Goal: Communication & Community: Answer question/provide support

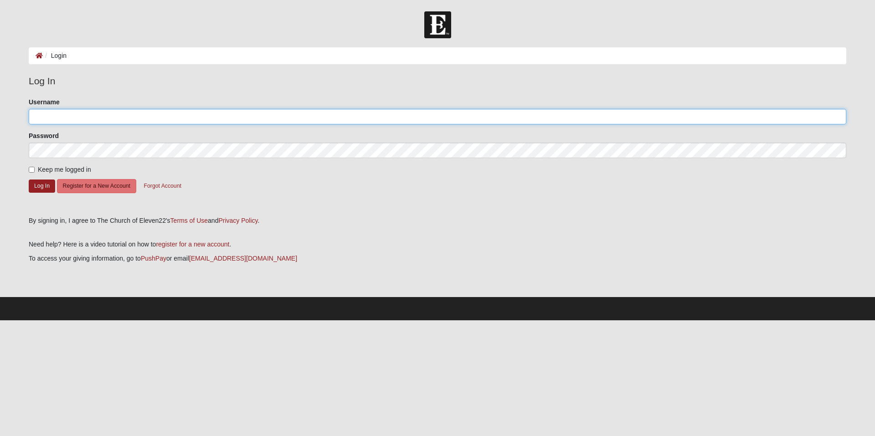
click at [204, 120] on input "Username" at bounding box center [438, 116] width 818 height 15
click at [0, 320] on com-1password-button at bounding box center [0, 320] width 0 height 0
type input "[EMAIL_ADDRESS][DOMAIN_NAME]"
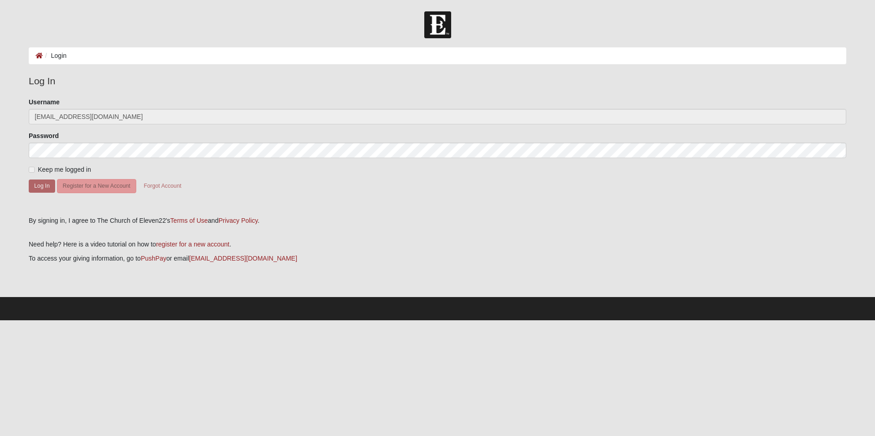
click at [51, 167] on span "Keep me logged in" at bounding box center [64, 169] width 53 height 7
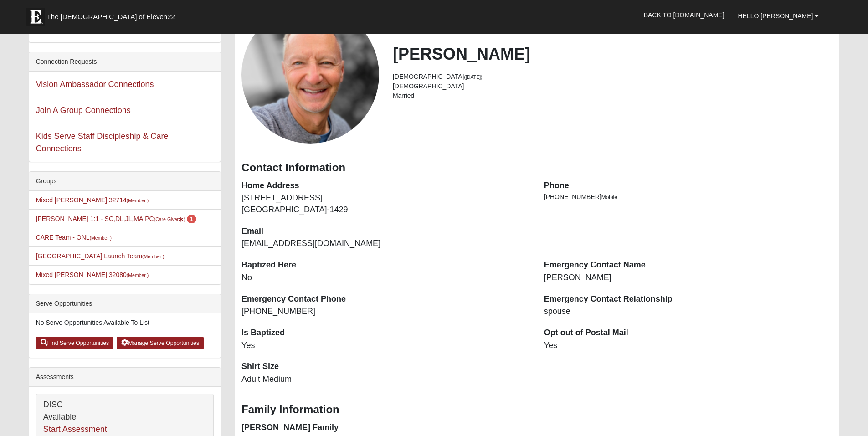
scroll to position [91, 0]
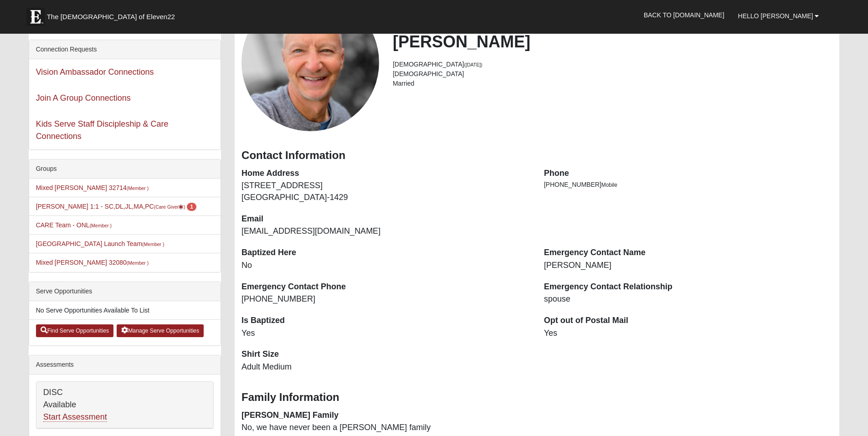
click at [460, 196] on dd "767 Aldenham Ln Ormond Beach, FL 32174-1429" at bounding box center [386, 191] width 289 height 23
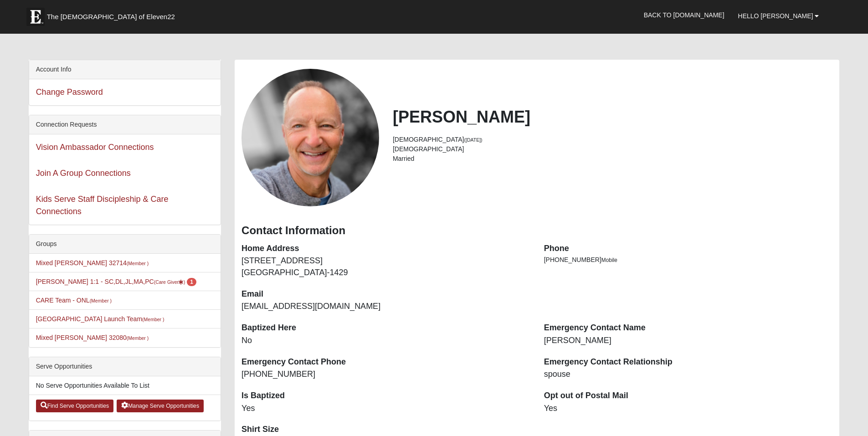
scroll to position [0, 0]
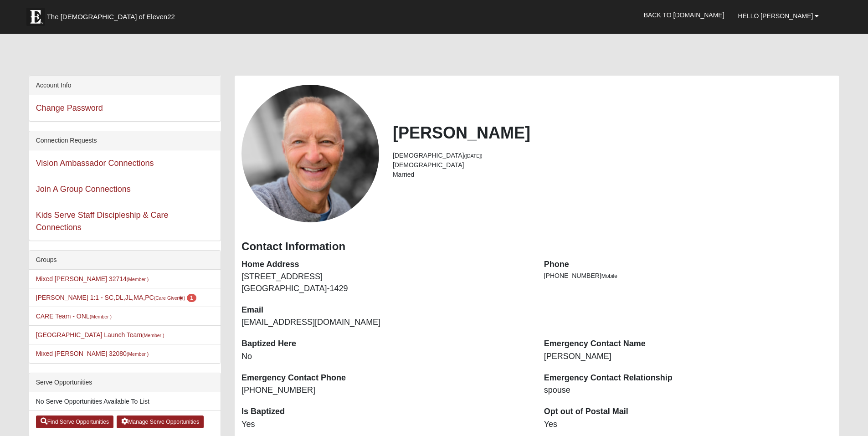
click at [476, 210] on div "Jim Nieman 59 years old (4/2/1966) Male Married" at bounding box center [537, 154] width 605 height 138
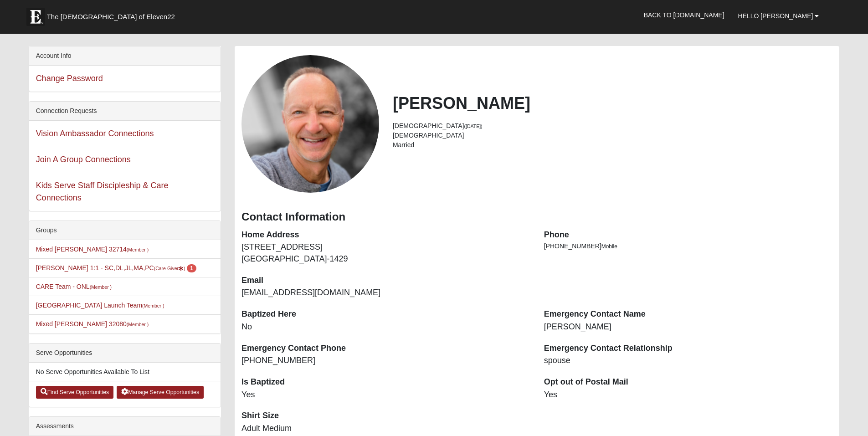
scroll to position [46, 0]
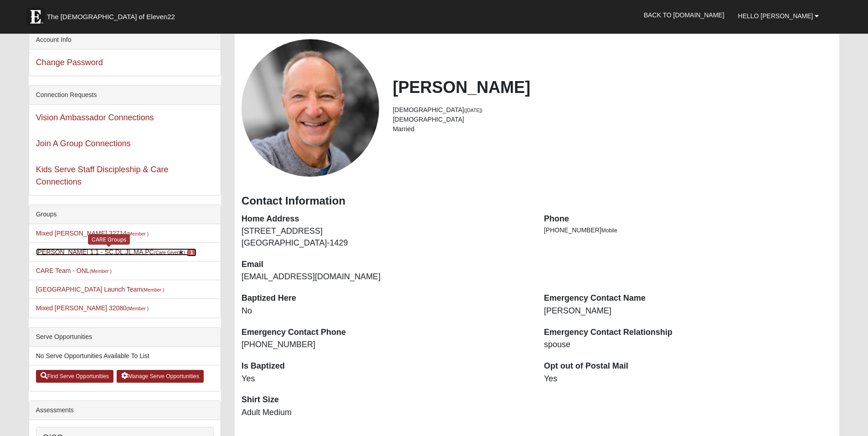
click at [187, 251] on span "1" at bounding box center [192, 252] width 10 height 8
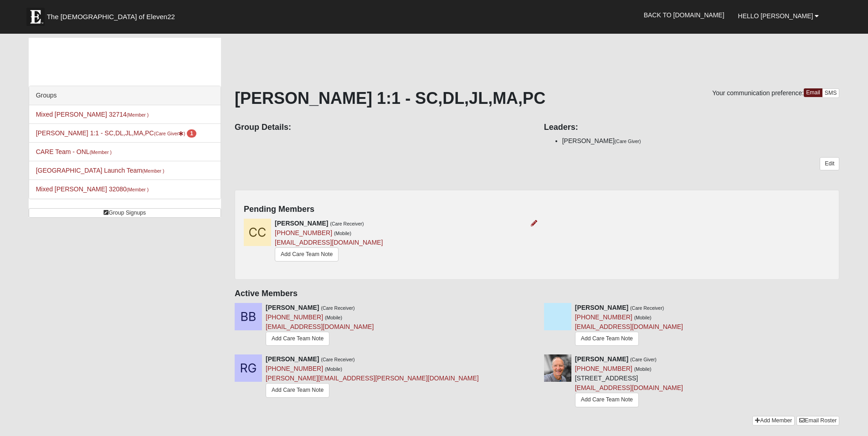
click at [441, 246] on div "Cody Celio (Care Receiver) (724) 396-2023 (Mobile) 847racing@gmail.com Add Care…" at bounding box center [387, 241] width 300 height 45
click at [534, 223] on icon at bounding box center [534, 223] width 6 height 6
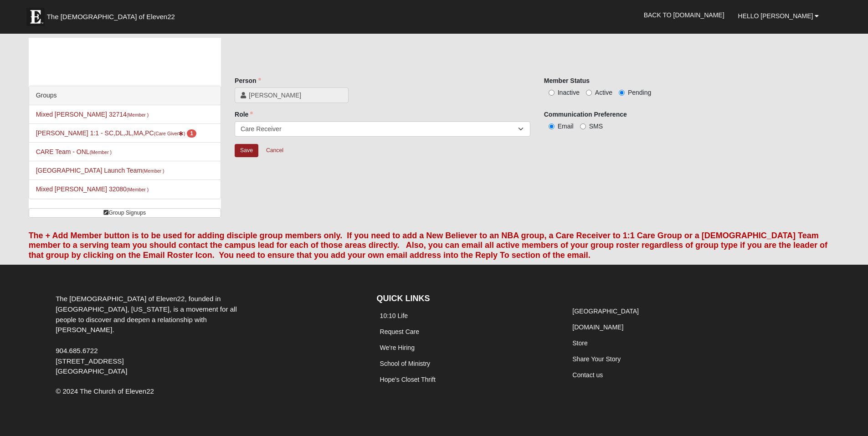
click at [424, 183] on div "Groups Mixed Tracy 32714 (Member ) Jim Nieman 1:1 - SC,DL,JL,MA,PC (Care Giver …" at bounding box center [434, 131] width 825 height 187
click at [346, 161] on div "Save Cancel" at bounding box center [537, 157] width 605 height 26
click at [279, 152] on link "Cancel" at bounding box center [274, 151] width 29 height 14
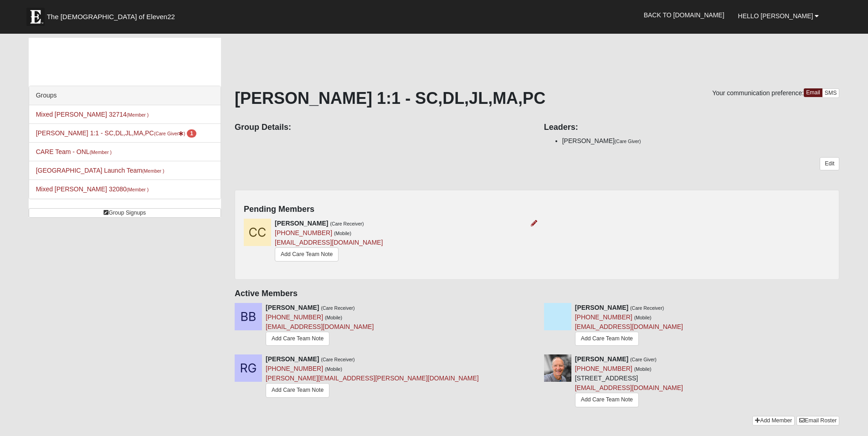
click at [403, 248] on div "Cody Celio (Care Receiver) (724) 396-2023 (Mobile) 847racing@gmail.com Add Care…" at bounding box center [387, 241] width 300 height 45
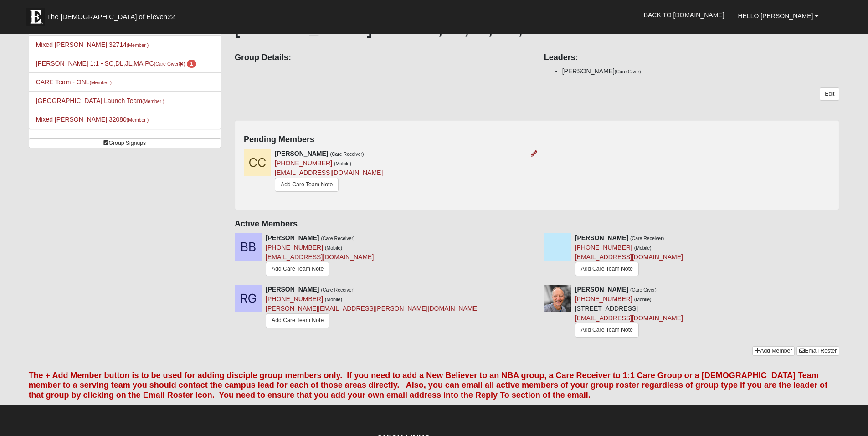
scroll to position [46, 0]
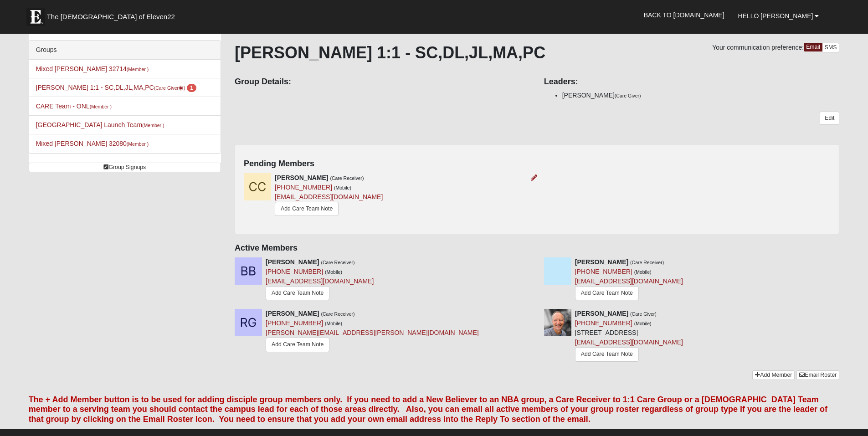
click at [448, 196] on div "Cody Celio (Care Receiver) (724) 396-2023 (Mobile) 847racing@gmail.com Add Care…" at bounding box center [387, 195] width 300 height 45
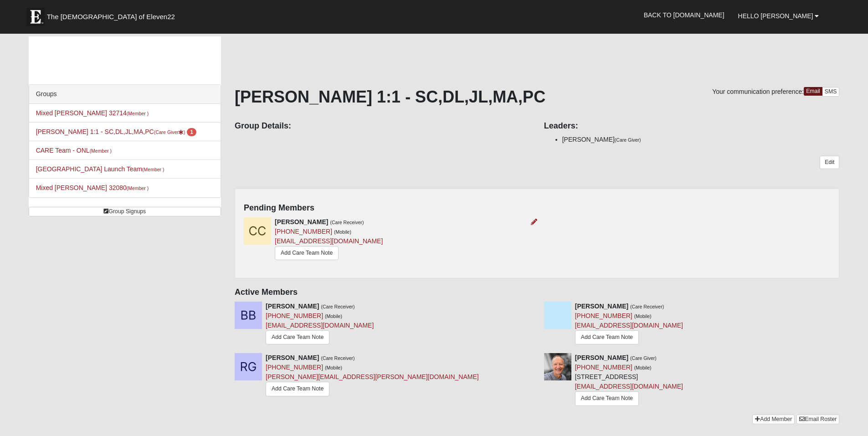
scroll to position [0, 0]
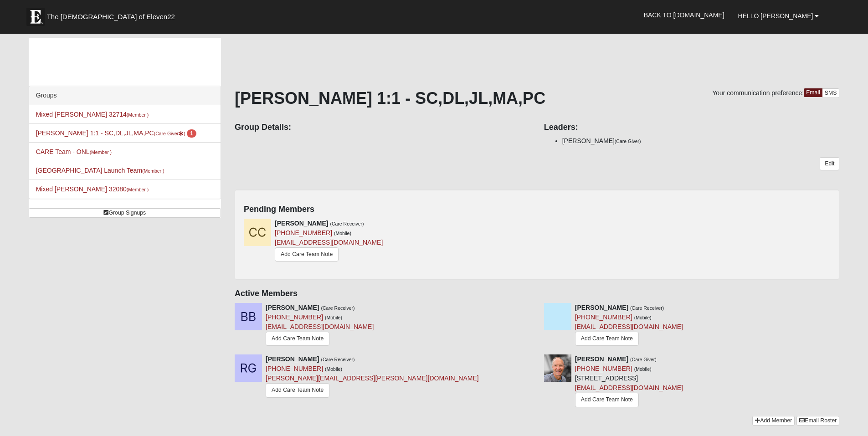
click at [371, 145] on div "Group Details: Leaders: Jim Nieman (Care Giver)" at bounding box center [537, 133] width 618 height 34
click at [321, 257] on link "Add Care Team Note" at bounding box center [307, 254] width 64 height 14
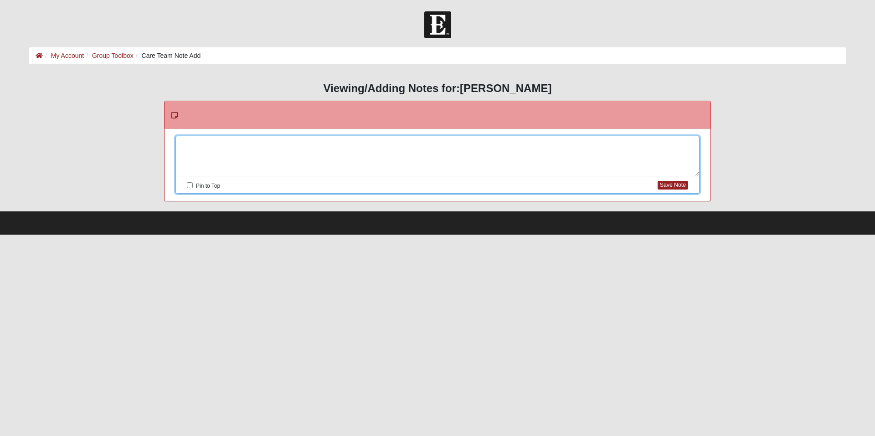
click at [269, 144] on div at bounding box center [437, 156] width 523 height 40
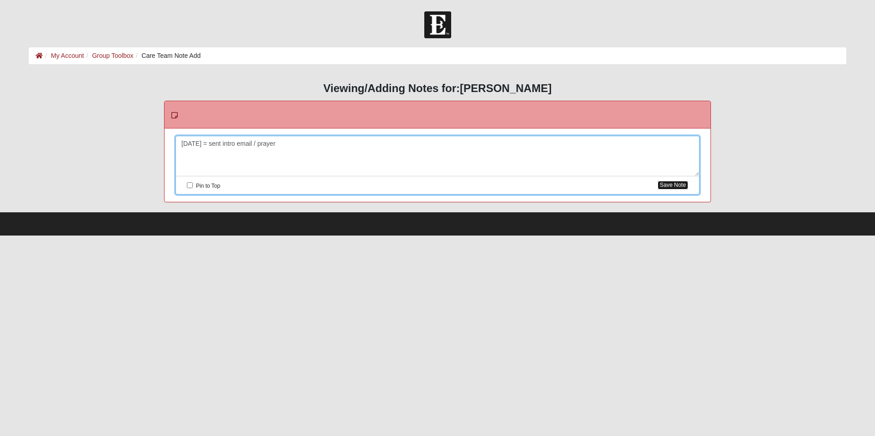
click at [673, 187] on button "Save Note" at bounding box center [673, 185] width 31 height 9
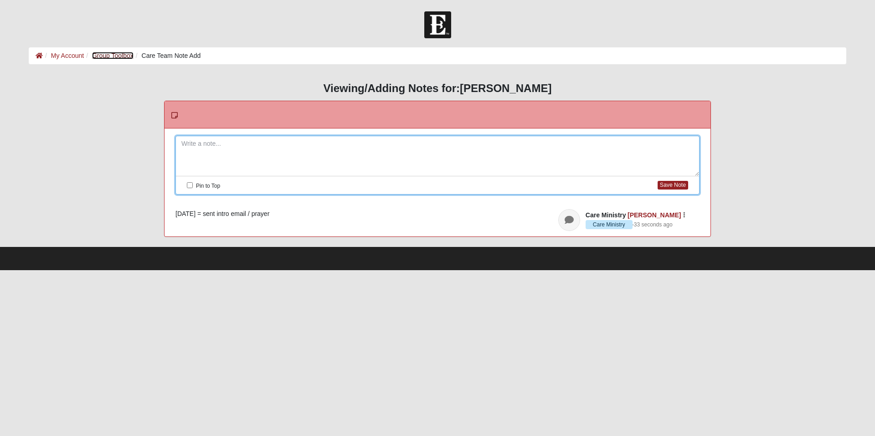
click at [127, 57] on link "Group Toolbox" at bounding box center [112, 55] width 41 height 7
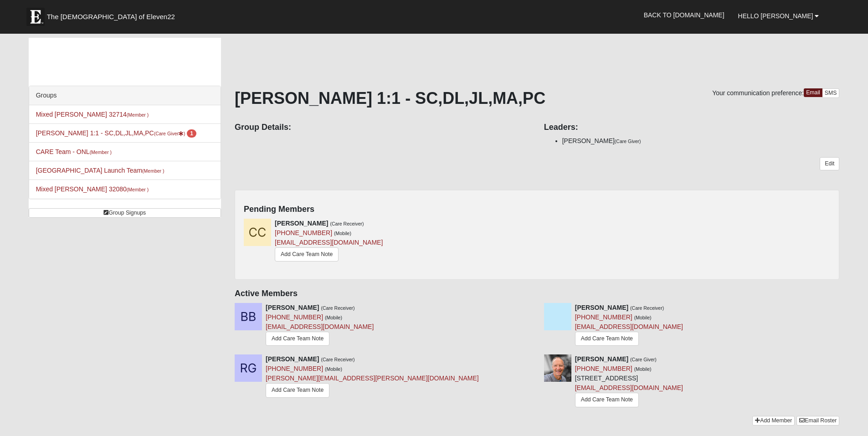
click at [388, 158] on div "Edit" at bounding box center [537, 170] width 605 height 26
click at [536, 222] on icon at bounding box center [534, 223] width 6 height 6
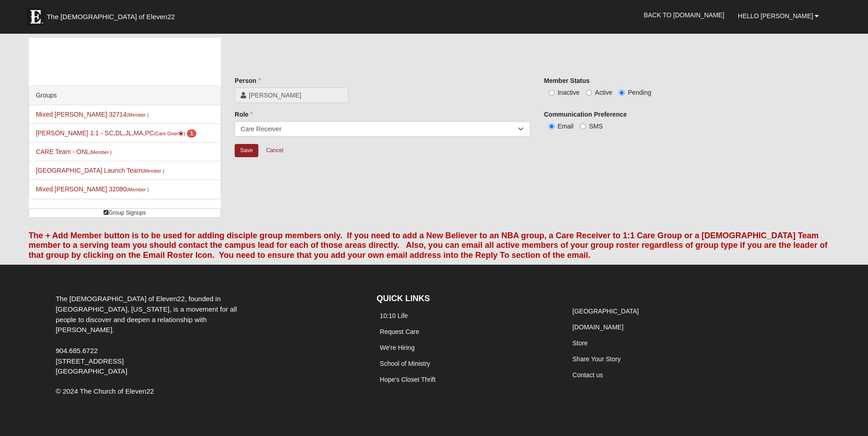
click at [597, 91] on span "Active" at bounding box center [603, 92] width 17 height 7
click at [592, 91] on input "Active" at bounding box center [589, 93] width 6 height 6
radio input "true"
click at [249, 151] on input "Save" at bounding box center [247, 150] width 24 height 13
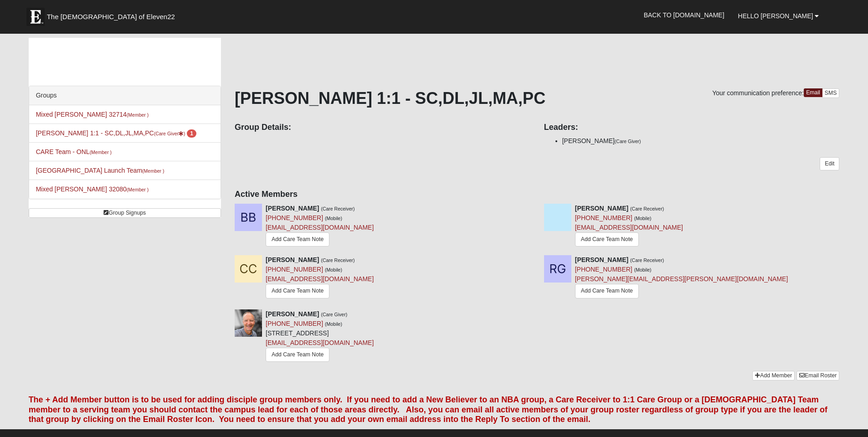
click at [45, 92] on div "Groups" at bounding box center [124, 95] width 191 height 19
click at [86, 16] on span "The Church of Eleven22" at bounding box center [111, 16] width 128 height 9
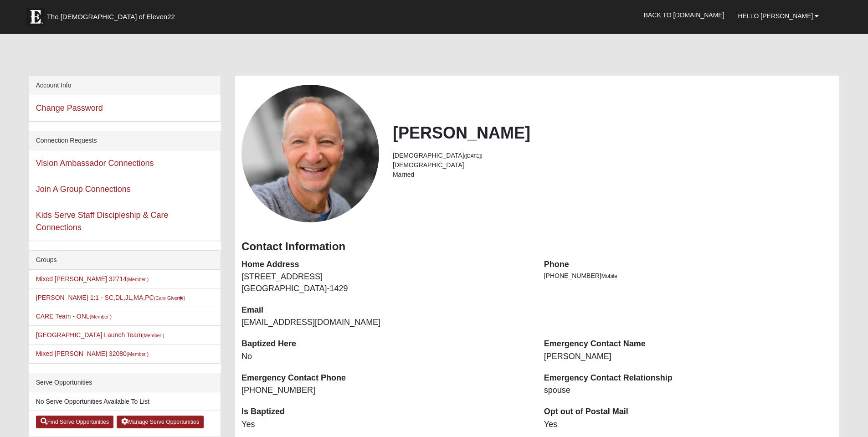
click at [493, 48] on div at bounding box center [434, 56] width 811 height 38
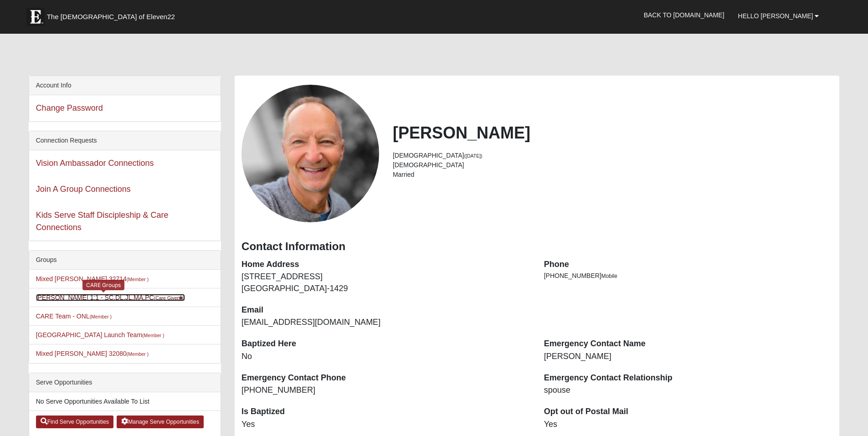
click at [93, 300] on link "Jim Nieman 1:1 - SC,DL,JL,MA,PC (Care Giver )" at bounding box center [110, 297] width 149 height 7
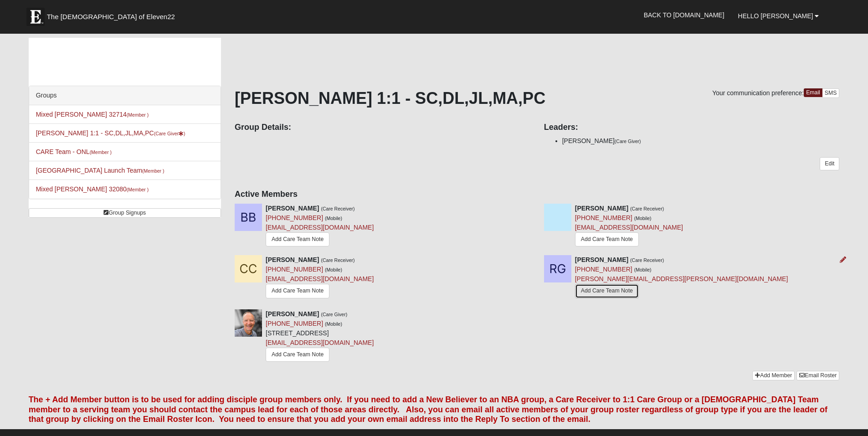
click at [594, 288] on link "Add Care Team Note" at bounding box center [607, 291] width 64 height 14
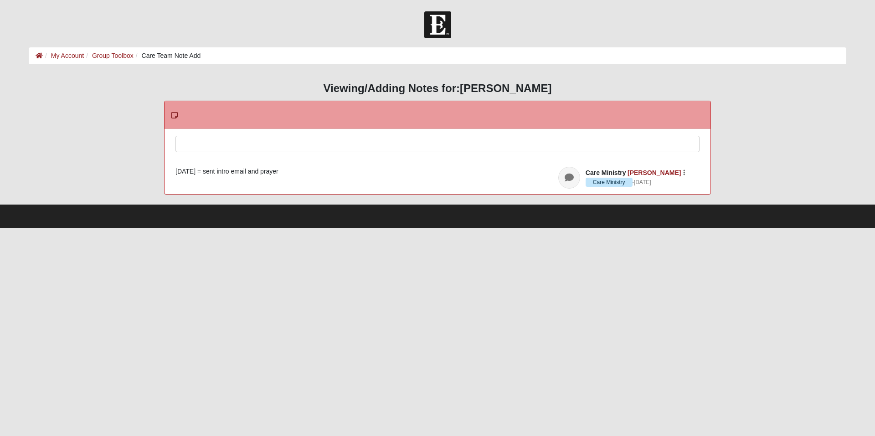
click at [283, 144] on div at bounding box center [437, 156] width 523 height 40
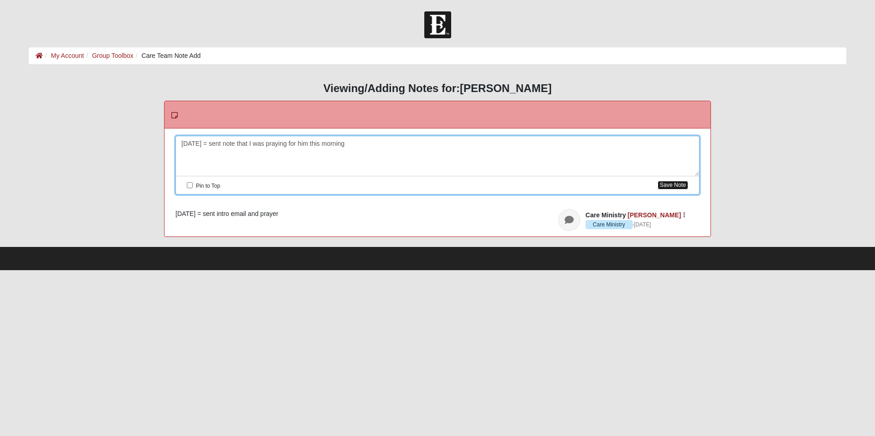
click at [673, 184] on button "Save Note" at bounding box center [673, 185] width 31 height 9
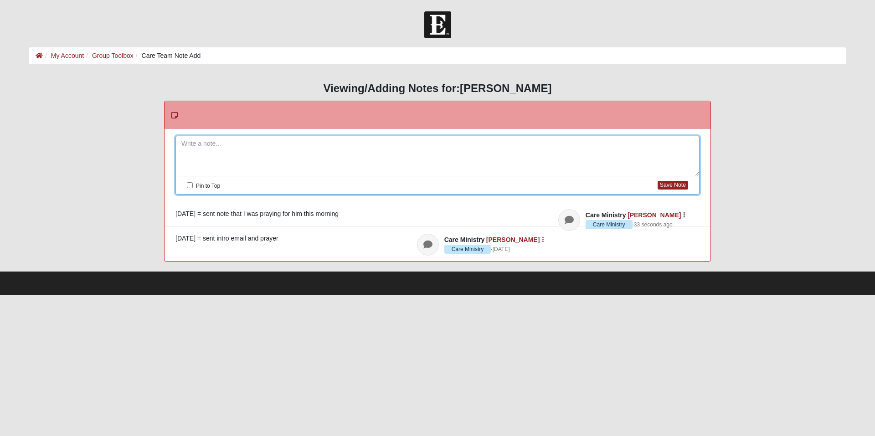
click at [97, 165] on div "HTML Content Viewing/Adding Notes for: [PERSON_NAME] Please correct the followi…" at bounding box center [438, 172] width 818 height 180
